Goal: Information Seeking & Learning: Check status

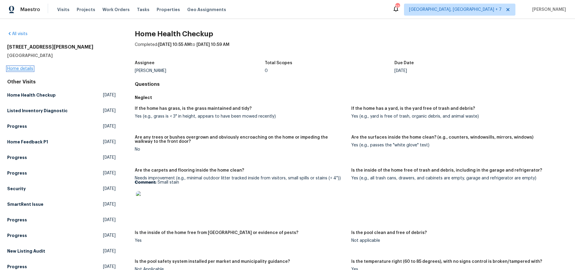
click at [24, 68] on link "Home details" at bounding box center [20, 69] width 26 height 4
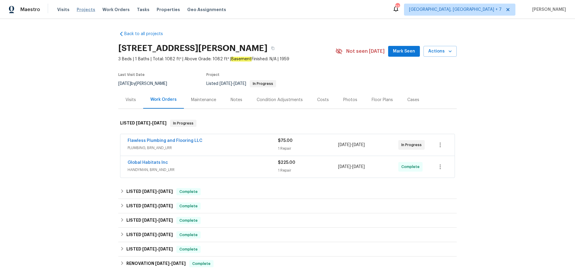
click at [86, 9] on span "Projects" at bounding box center [86, 10] width 19 height 6
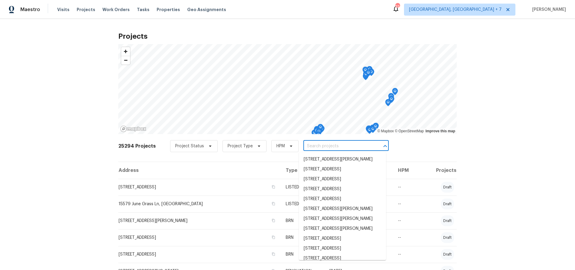
click at [345, 146] on input "text" at bounding box center [338, 145] width 69 height 9
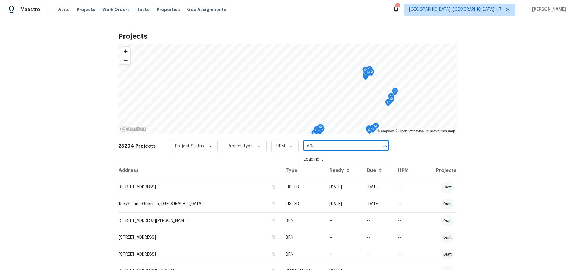
type input "6933"
click at [349, 164] on li "[STREET_ADDRESS]" at bounding box center [342, 159] width 87 height 10
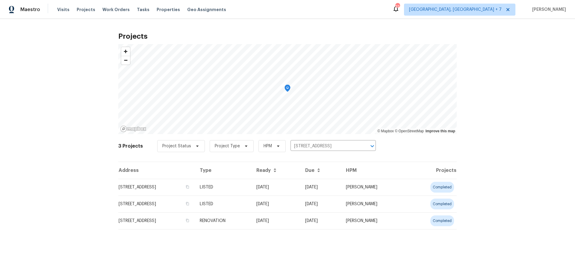
click at [188, 187] on td "[STREET_ADDRESS]" at bounding box center [156, 187] width 77 height 17
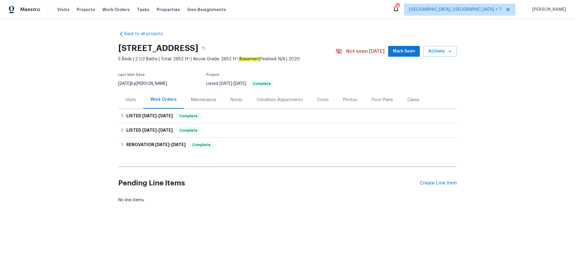
click at [132, 100] on div "Visits" at bounding box center [131, 100] width 10 height 6
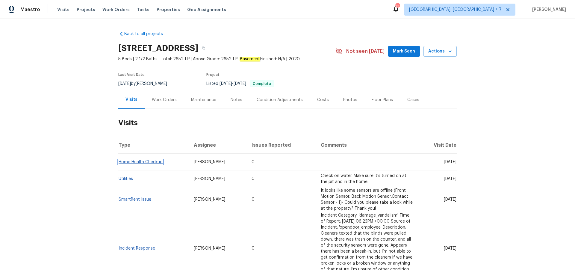
click at [130, 161] on link "Home Health Checkup" at bounding box center [141, 162] width 44 height 4
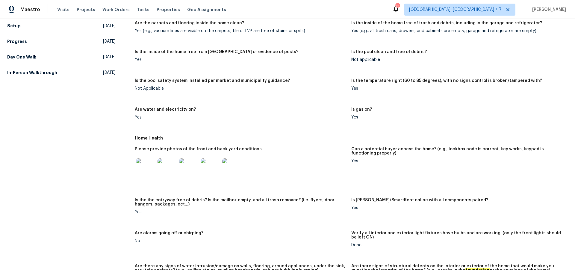
scroll to position [153, 0]
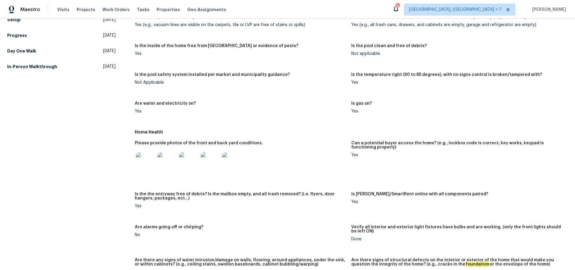
click at [147, 163] on img at bounding box center [145, 161] width 19 height 19
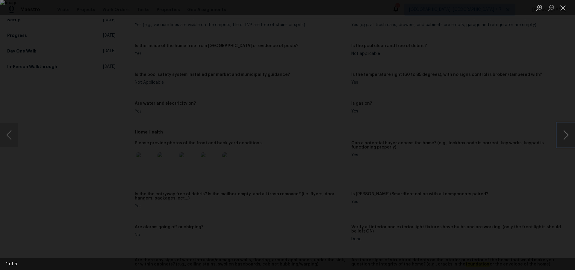
click at [569, 132] on button "Next image" at bounding box center [566, 135] width 18 height 24
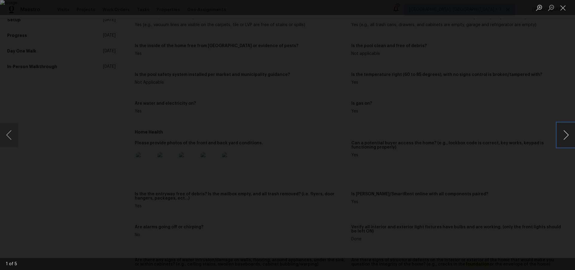
click at [568, 132] on button "Next image" at bounding box center [566, 135] width 18 height 24
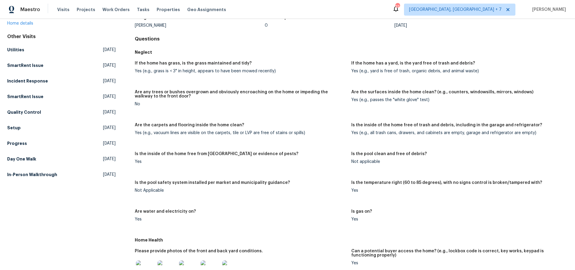
scroll to position [0, 0]
